Goal: Check status: Check status

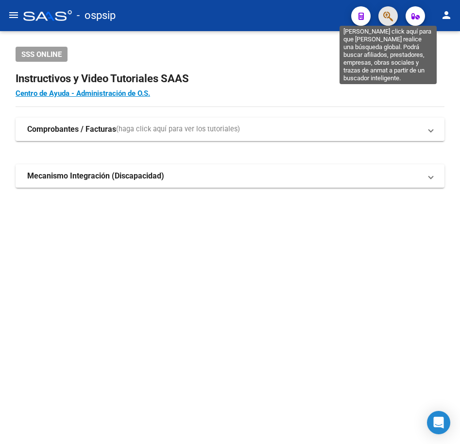
click at [393, 14] on icon "button" at bounding box center [389, 16] width 10 height 11
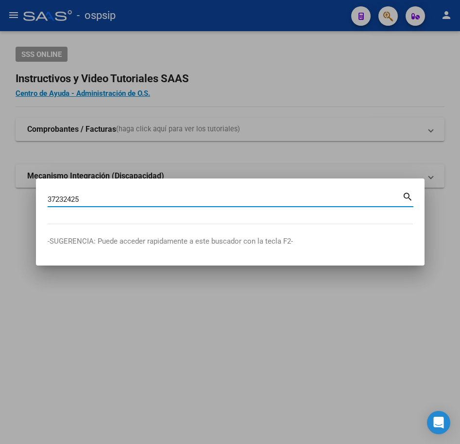
type input "37232425"
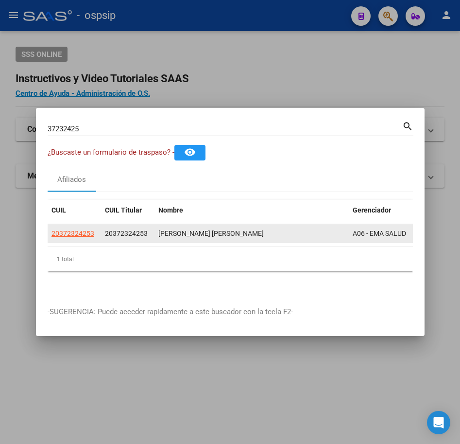
click at [85, 235] on app-link-go-to "20372324253" at bounding box center [73, 233] width 43 height 11
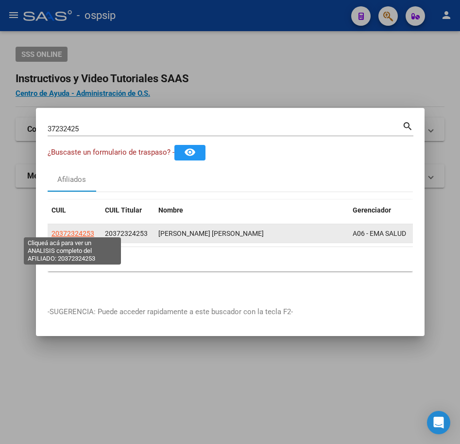
click at [75, 229] on span "20372324253" at bounding box center [73, 233] width 43 height 8
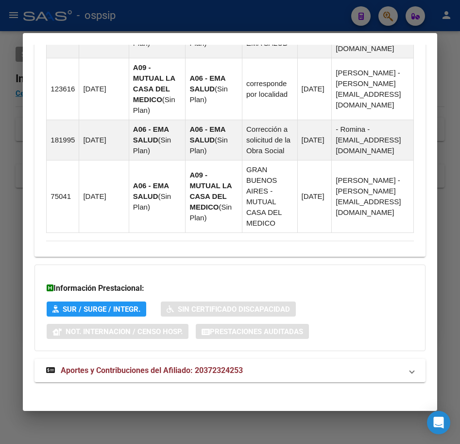
scroll to position [815, 0]
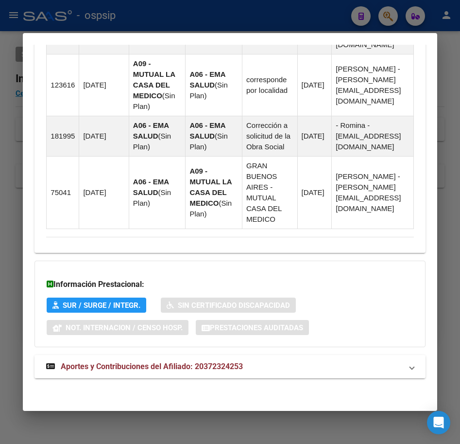
click at [296, 377] on mat-expansion-panel-header "Aportes y Contribuciones del Afiliado: 20372324253" at bounding box center [230, 366] width 391 height 23
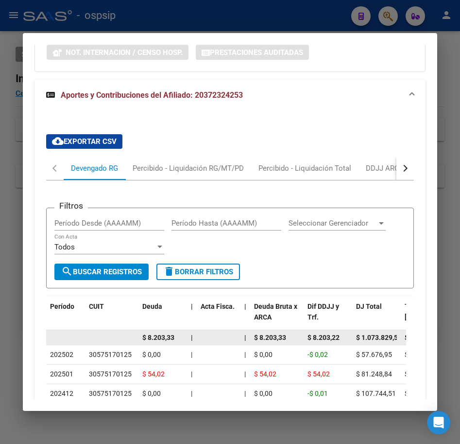
scroll to position [1095, 0]
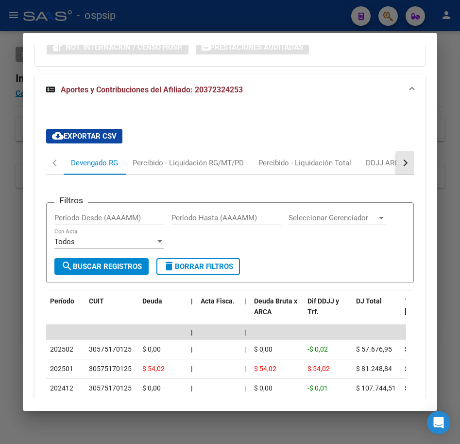
click at [401, 165] on div "button" at bounding box center [404, 162] width 7 height 7
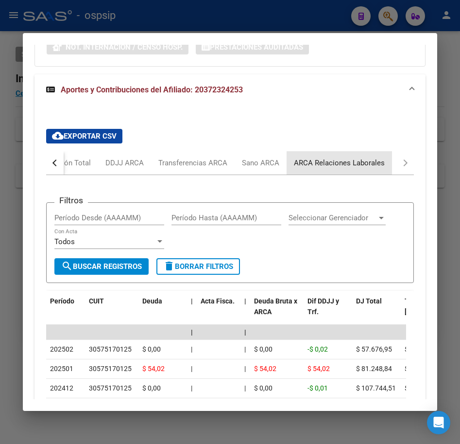
click at [352, 164] on div "ARCA Relaciones Laborales" at bounding box center [339, 163] width 91 height 11
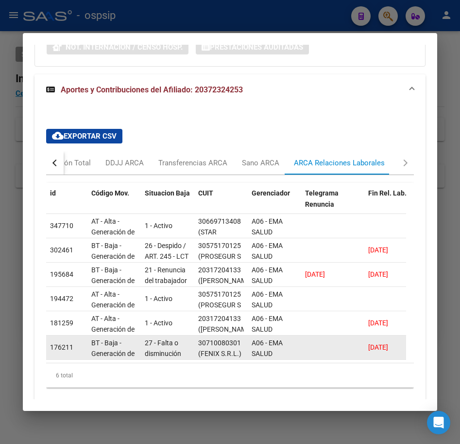
scroll to position [0, 0]
drag, startPoint x: 142, startPoint y: 357, endPoint x: 156, endPoint y: 357, distance: 14.1
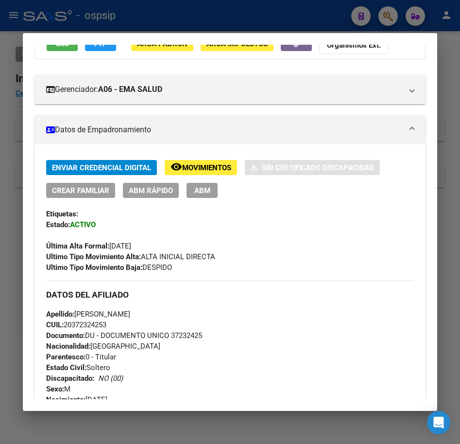
scroll to position [0, 0]
